Goal: Check status

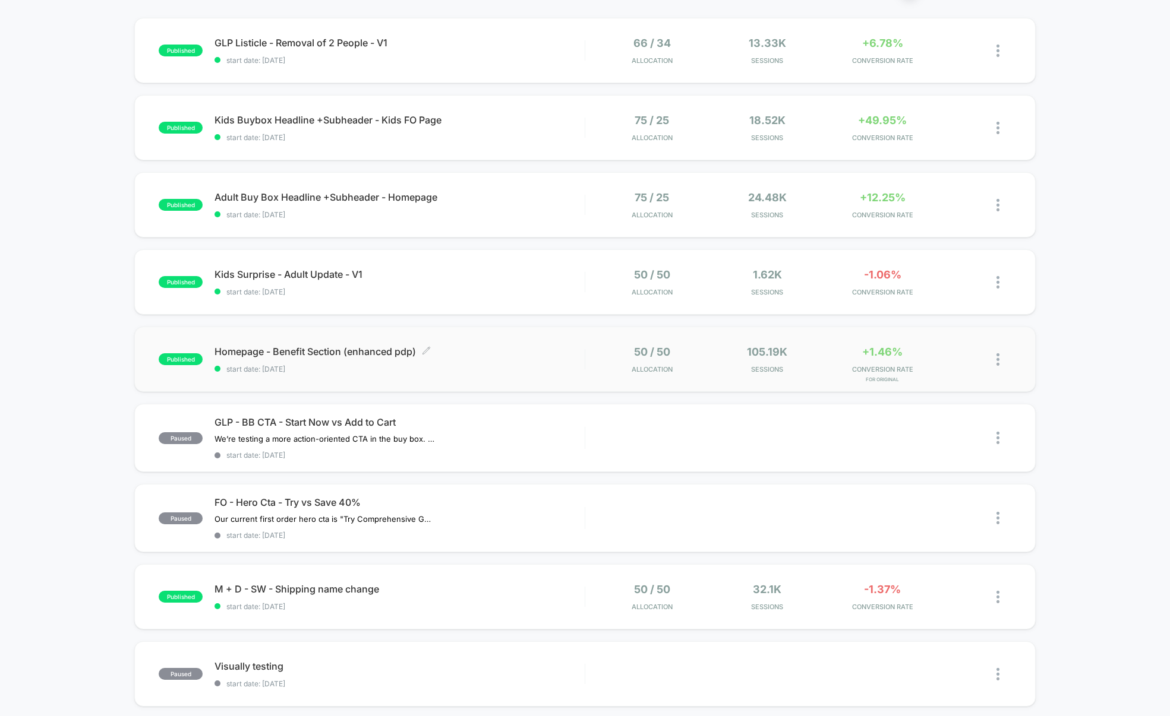
scroll to position [61, 0]
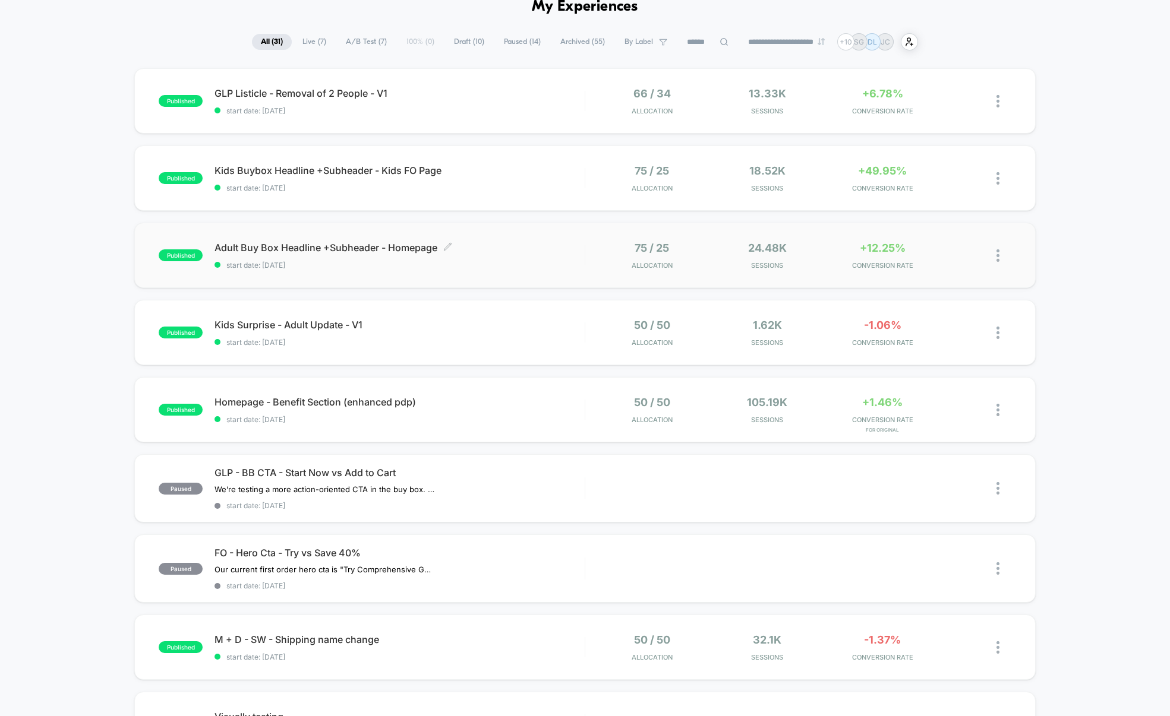
click at [318, 260] on div "Adult Buy Box Headline +Subheader - Homepage Click to edit experience details C…" at bounding box center [399, 256] width 370 height 28
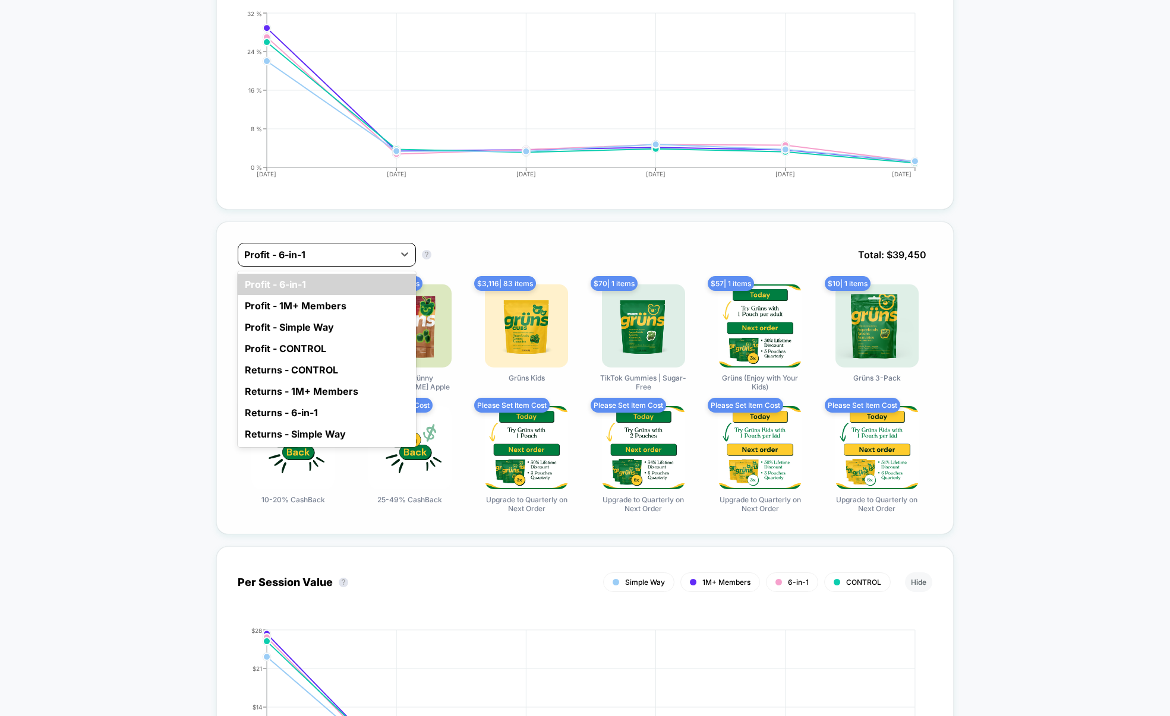
scroll to position [714, 0]
drag, startPoint x: 271, startPoint y: 253, endPoint x: 337, endPoint y: 242, distance: 66.8
click at [276, 252] on div at bounding box center [316, 254] width 144 height 14
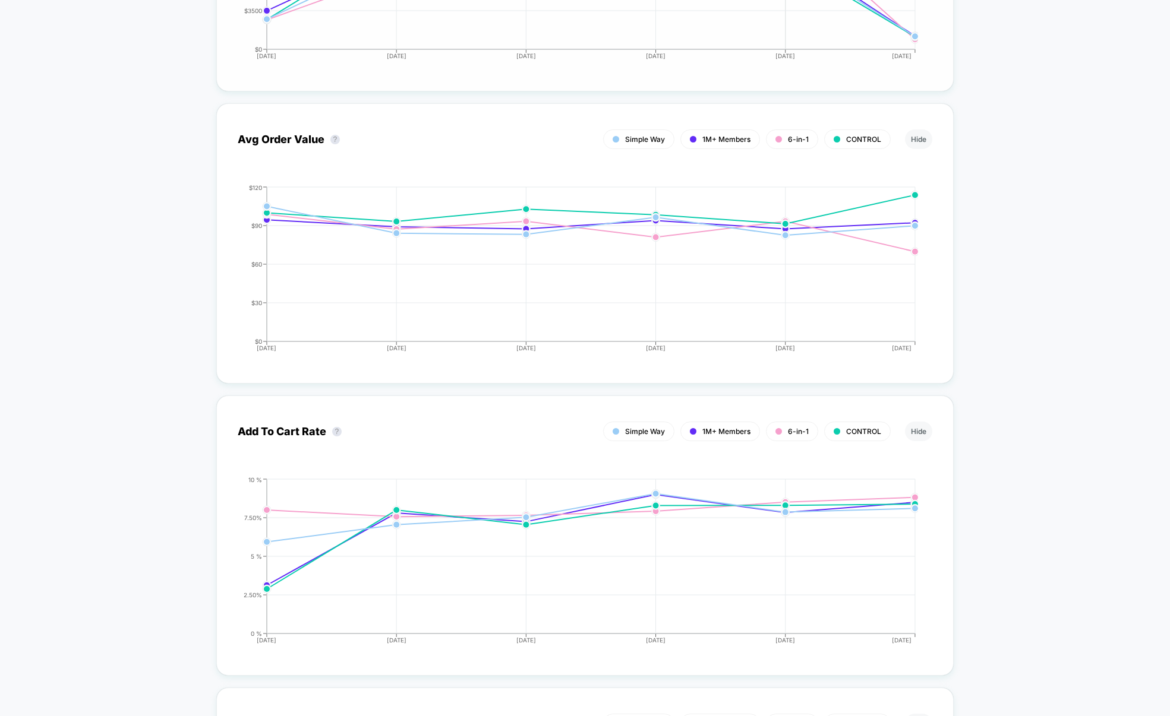
click at [815, 334] on icon "[DATE] [DATE] [DATE] [DATE] [DATE] [DATE] $0 $30 $60 $90 $120" at bounding box center [573, 273] width 690 height 178
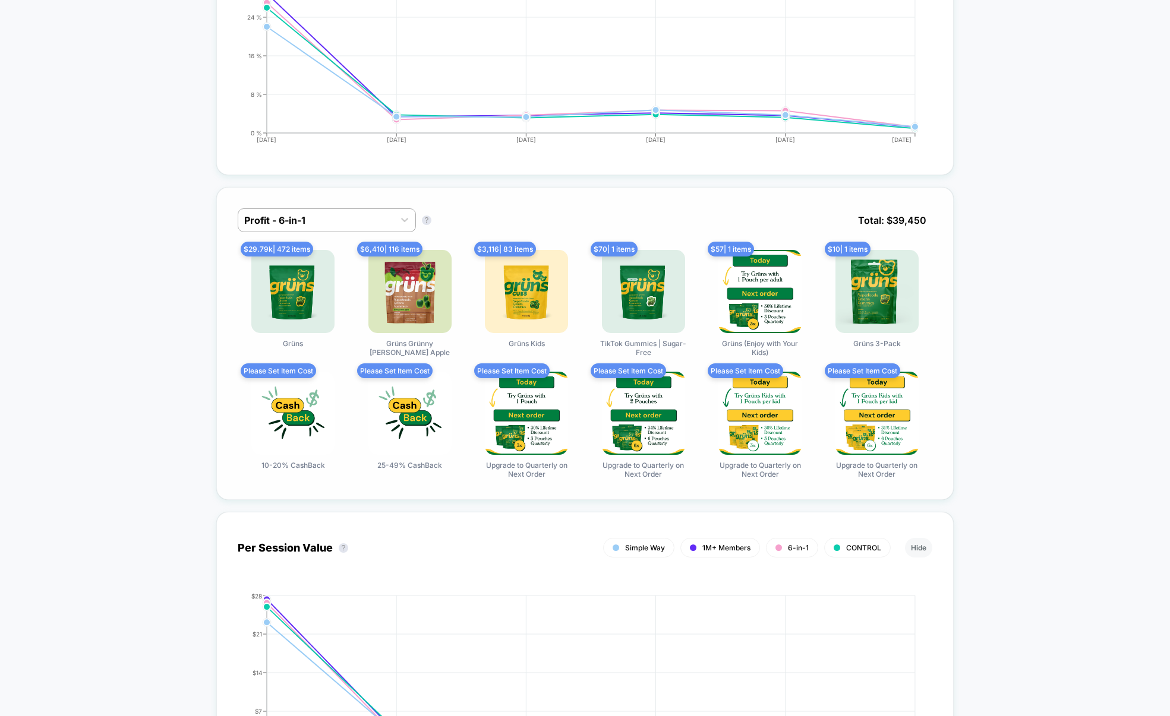
scroll to position [0, 0]
